Goal: Find specific page/section: Find specific page/section

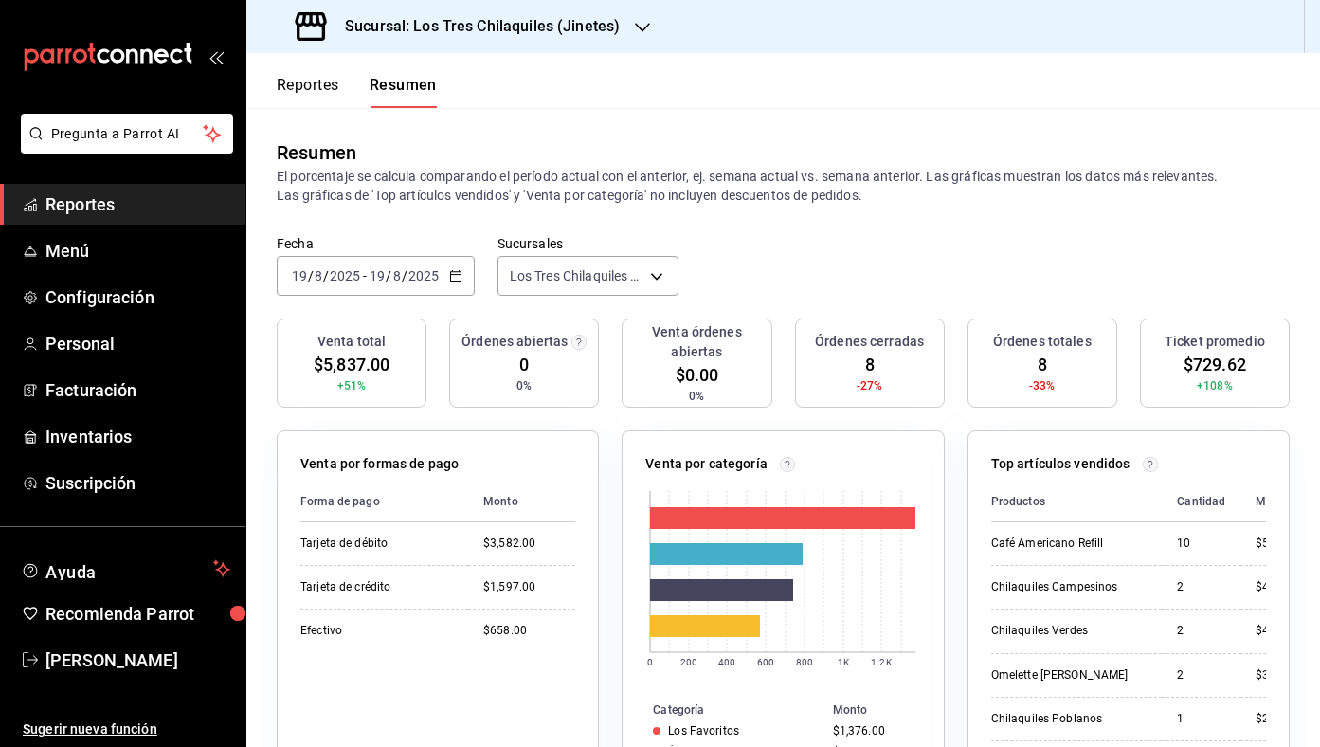
click at [300, 85] on button "Reportes" at bounding box center [308, 92] width 63 height 32
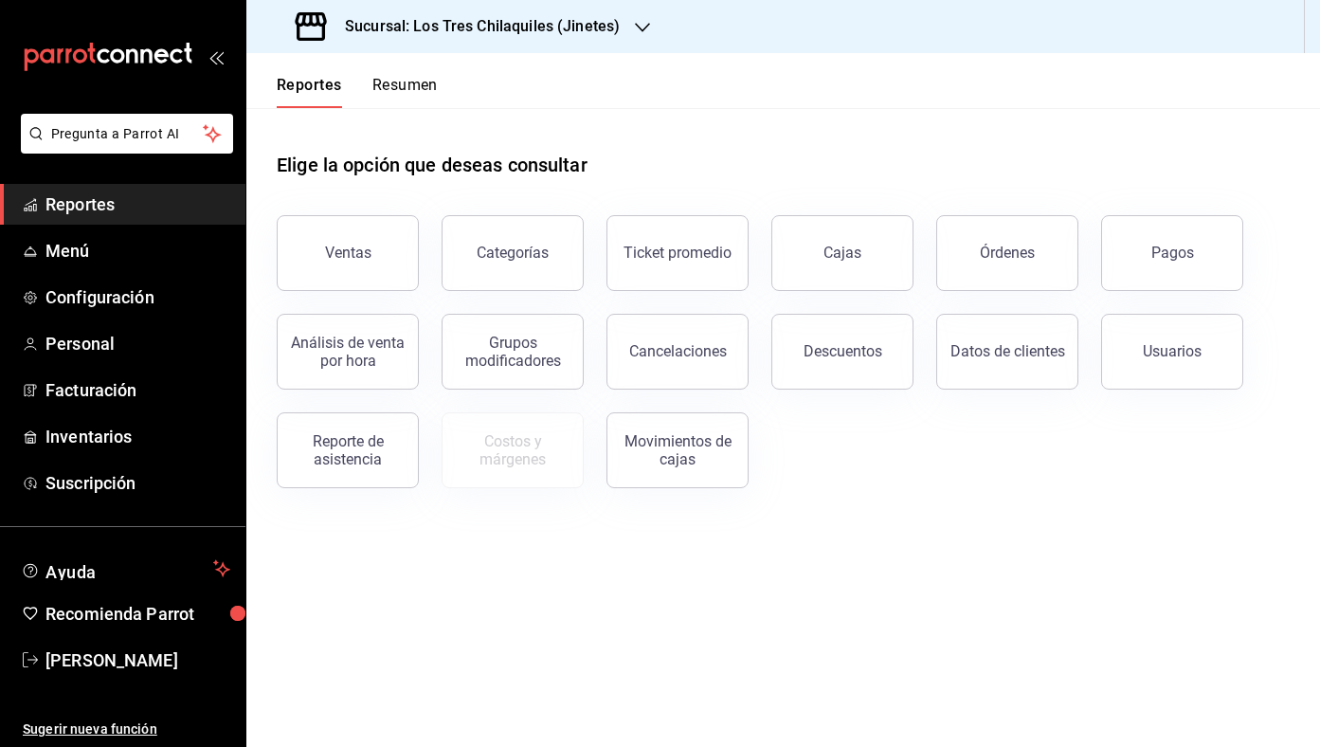
click at [378, 90] on button "Resumen" at bounding box center [405, 92] width 65 height 32
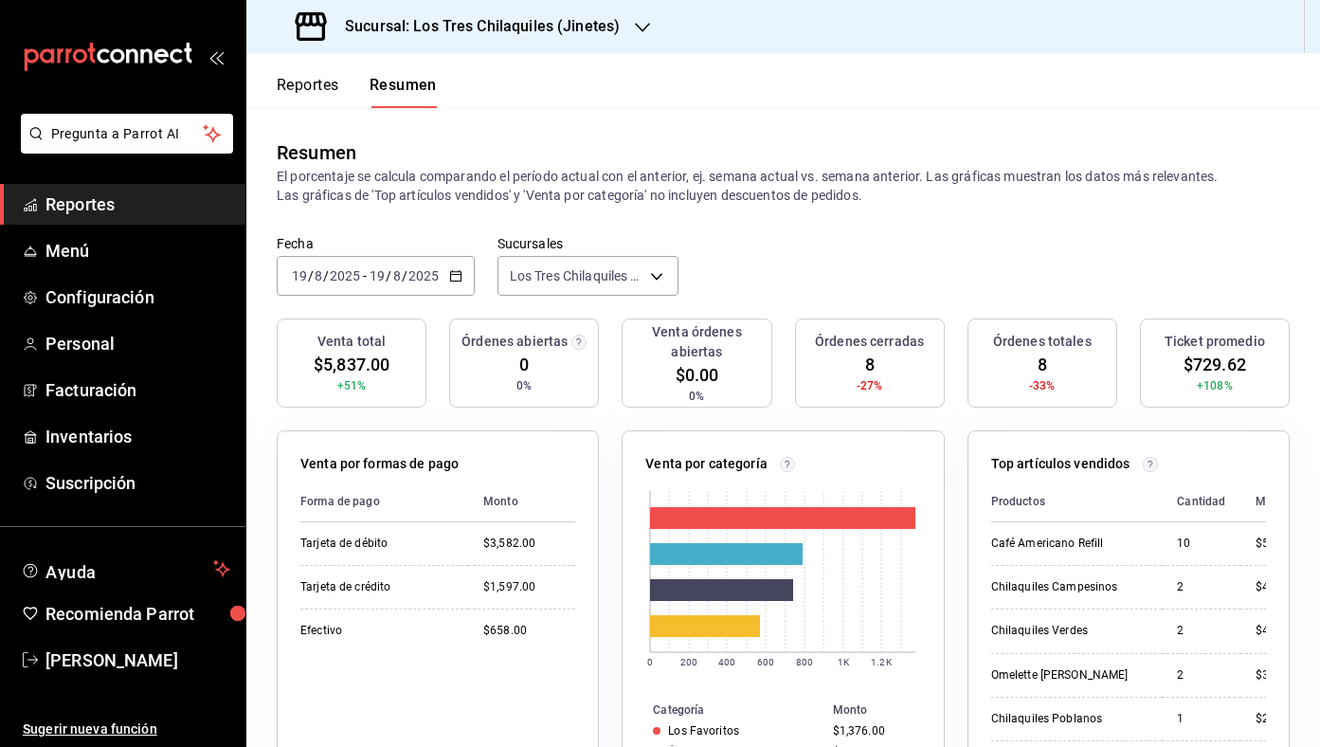
click at [439, 272] on div "[DATE] [DATE]" at bounding box center [404, 275] width 74 height 15
click at [390, 452] on span "Mes actual" at bounding box center [366, 461] width 147 height 20
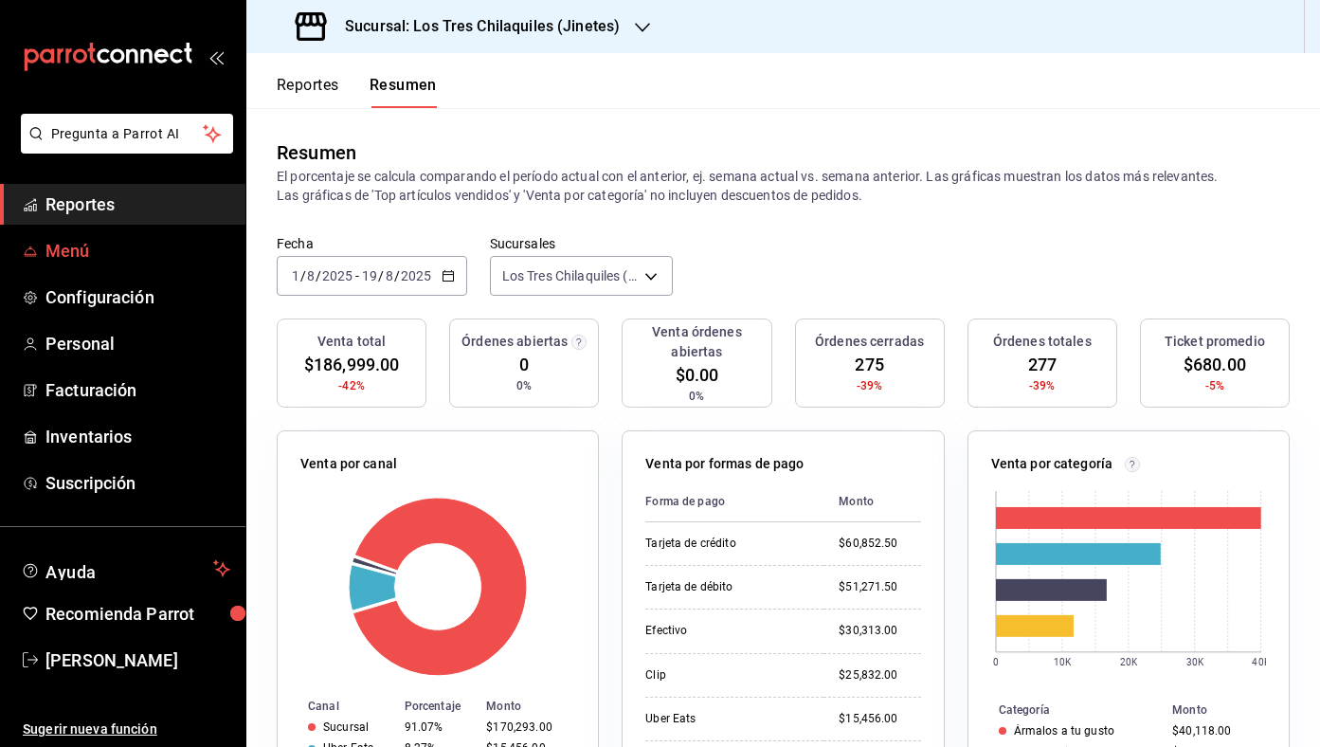
click at [168, 254] on span "Menú" at bounding box center [137, 251] width 185 height 26
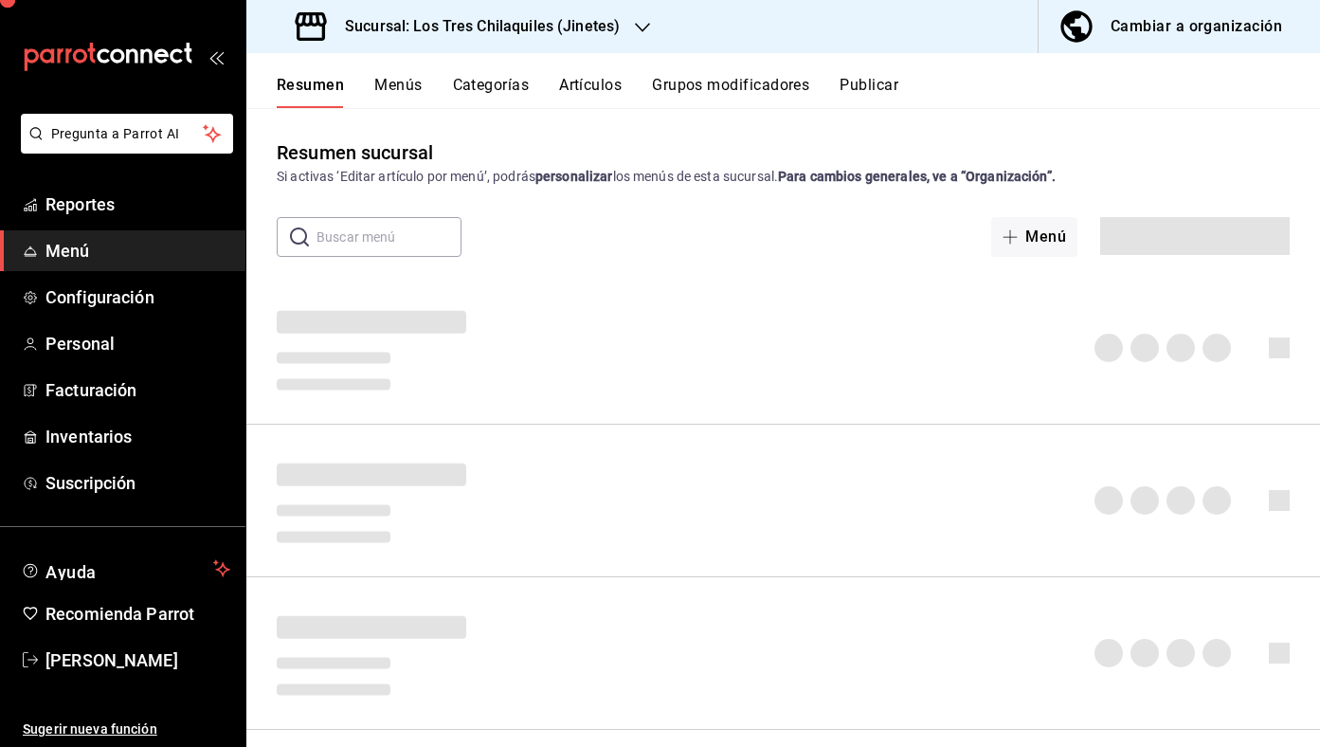
click at [161, 223] on link "Reportes" at bounding box center [123, 204] width 246 height 41
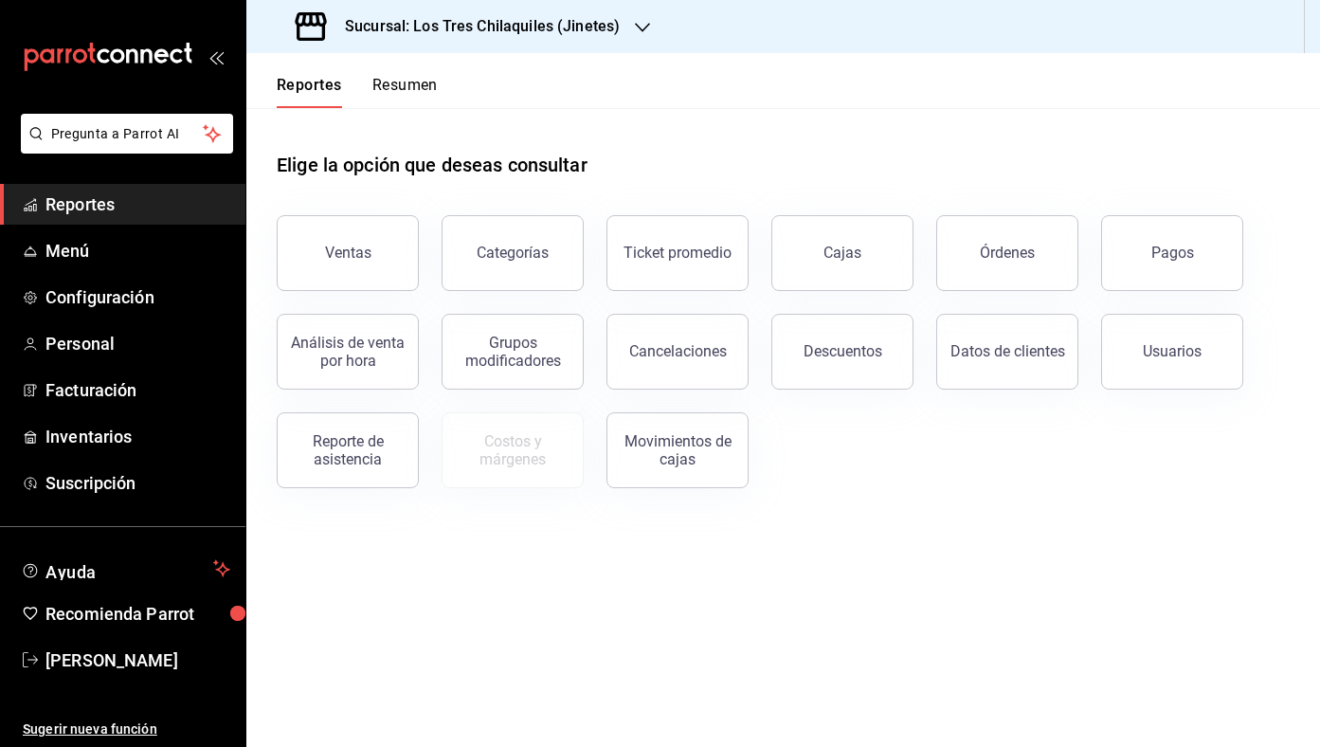
click at [402, 87] on button "Resumen" at bounding box center [405, 92] width 65 height 32
